Goal: Navigation & Orientation: Find specific page/section

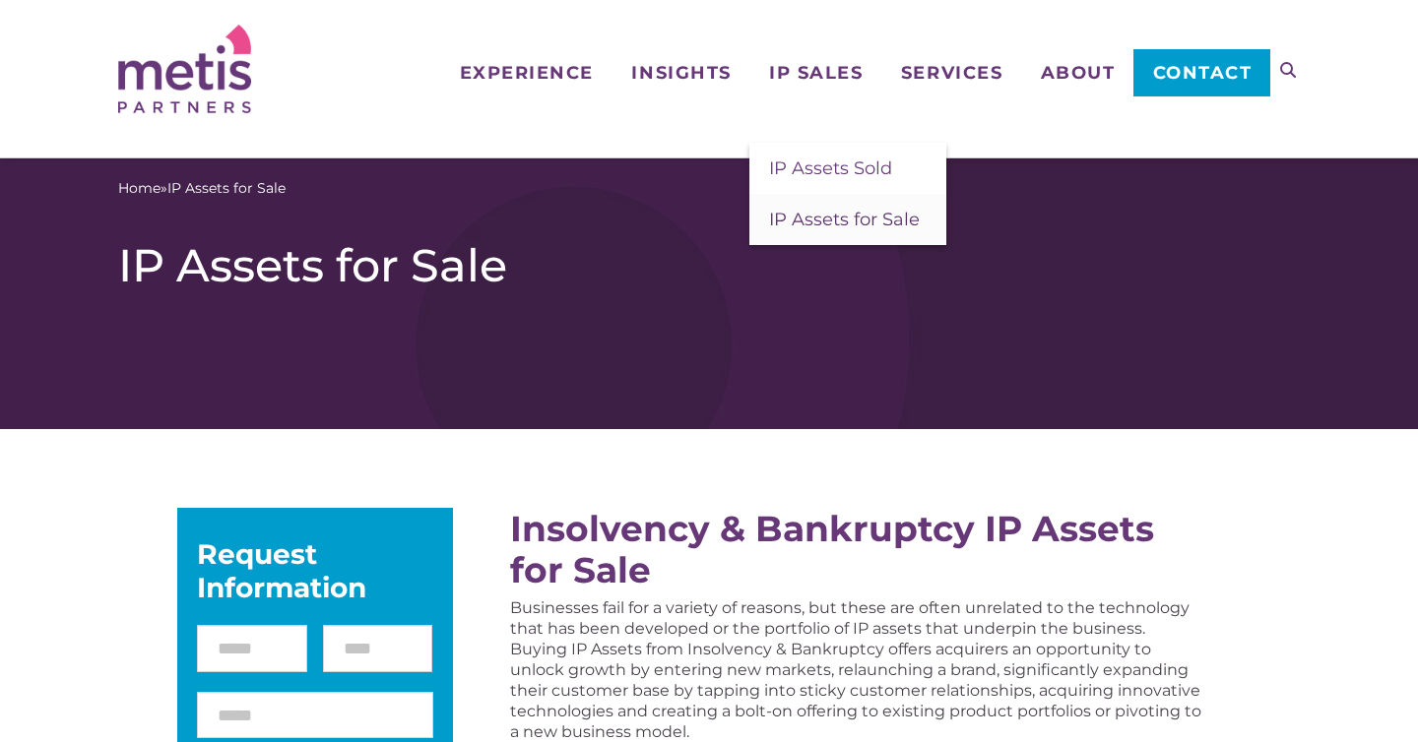
click at [843, 214] on span "IP Assets for Sale" at bounding box center [844, 220] width 151 height 22
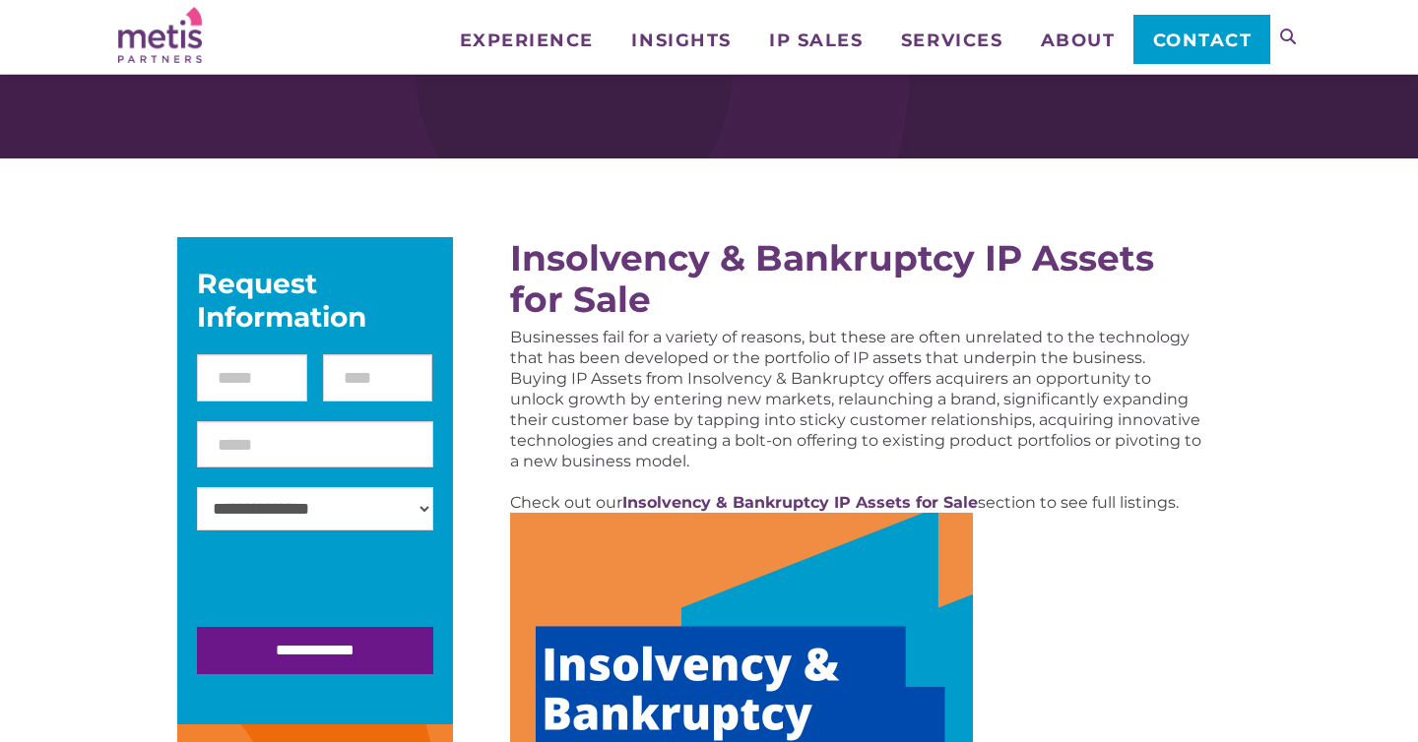
scroll to position [106, 0]
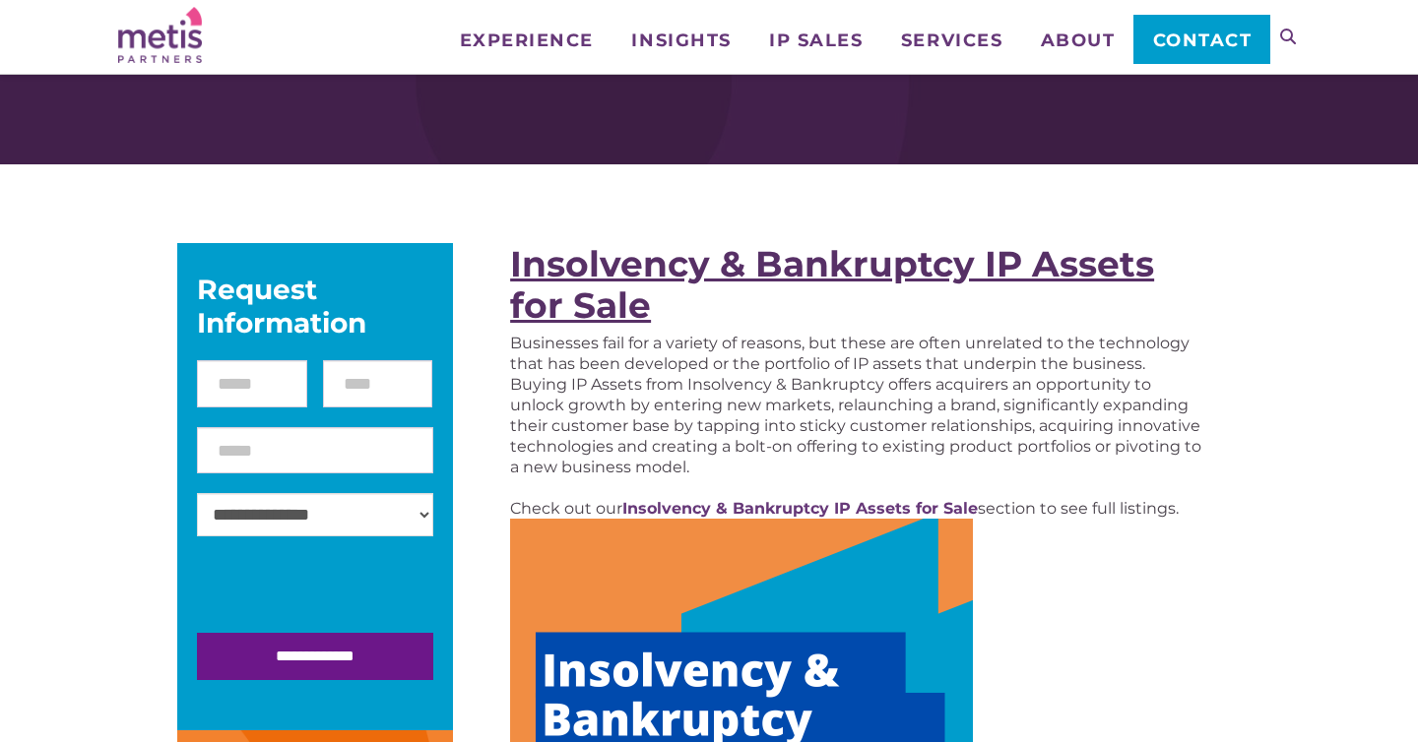
click at [834, 273] on strong "Insolvency & Bankruptcy IP Assets for Sale" at bounding box center [832, 284] width 644 height 85
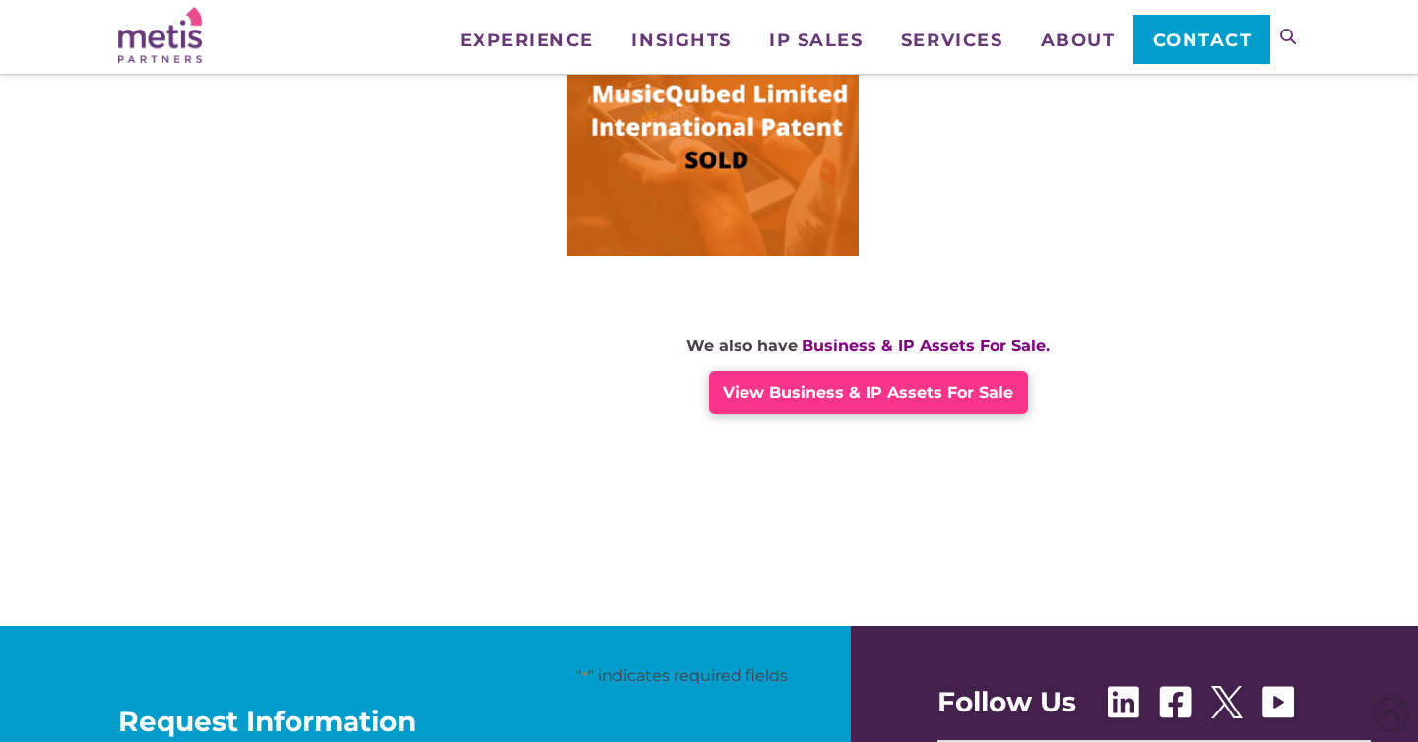
scroll to position [1606, 0]
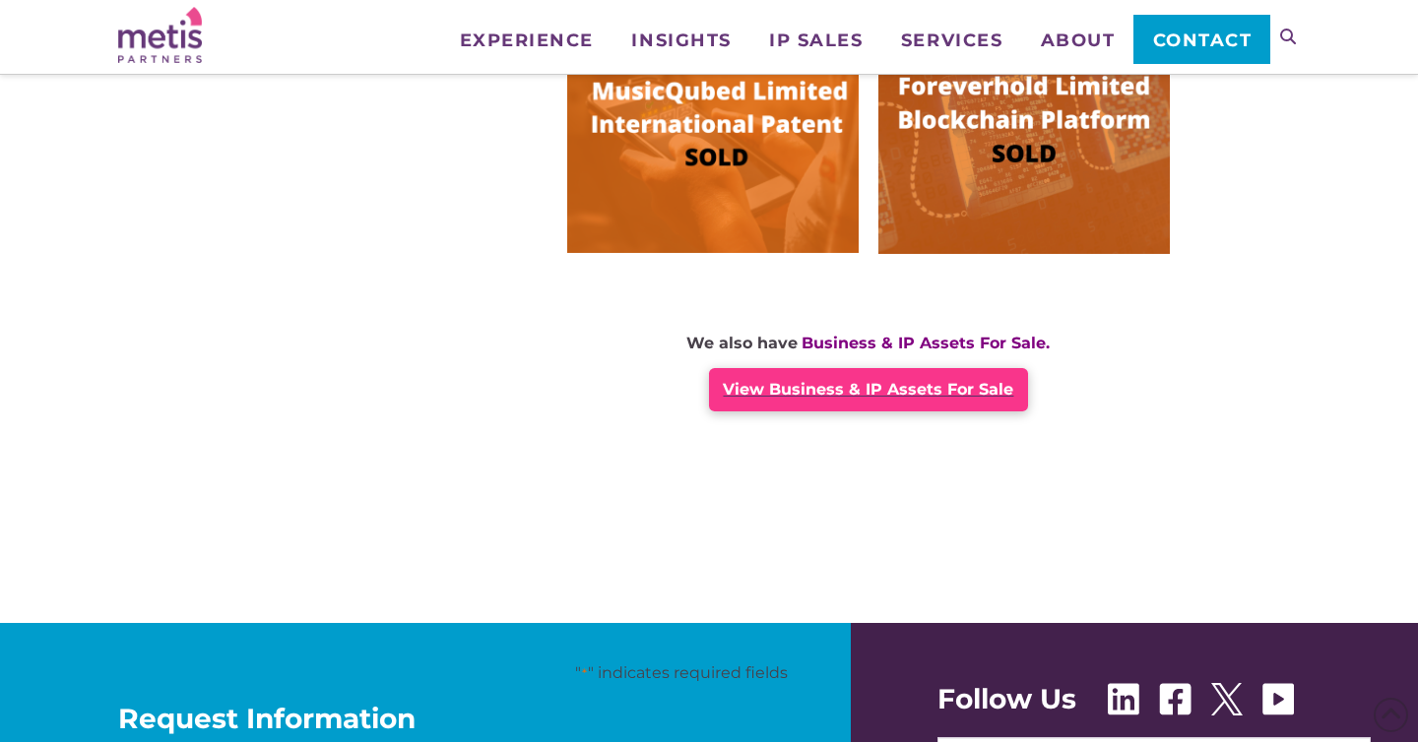
click at [826, 390] on span "View Business & IP Assets For Sale" at bounding box center [868, 389] width 290 height 19
